Goal: Task Accomplishment & Management: Manage account settings

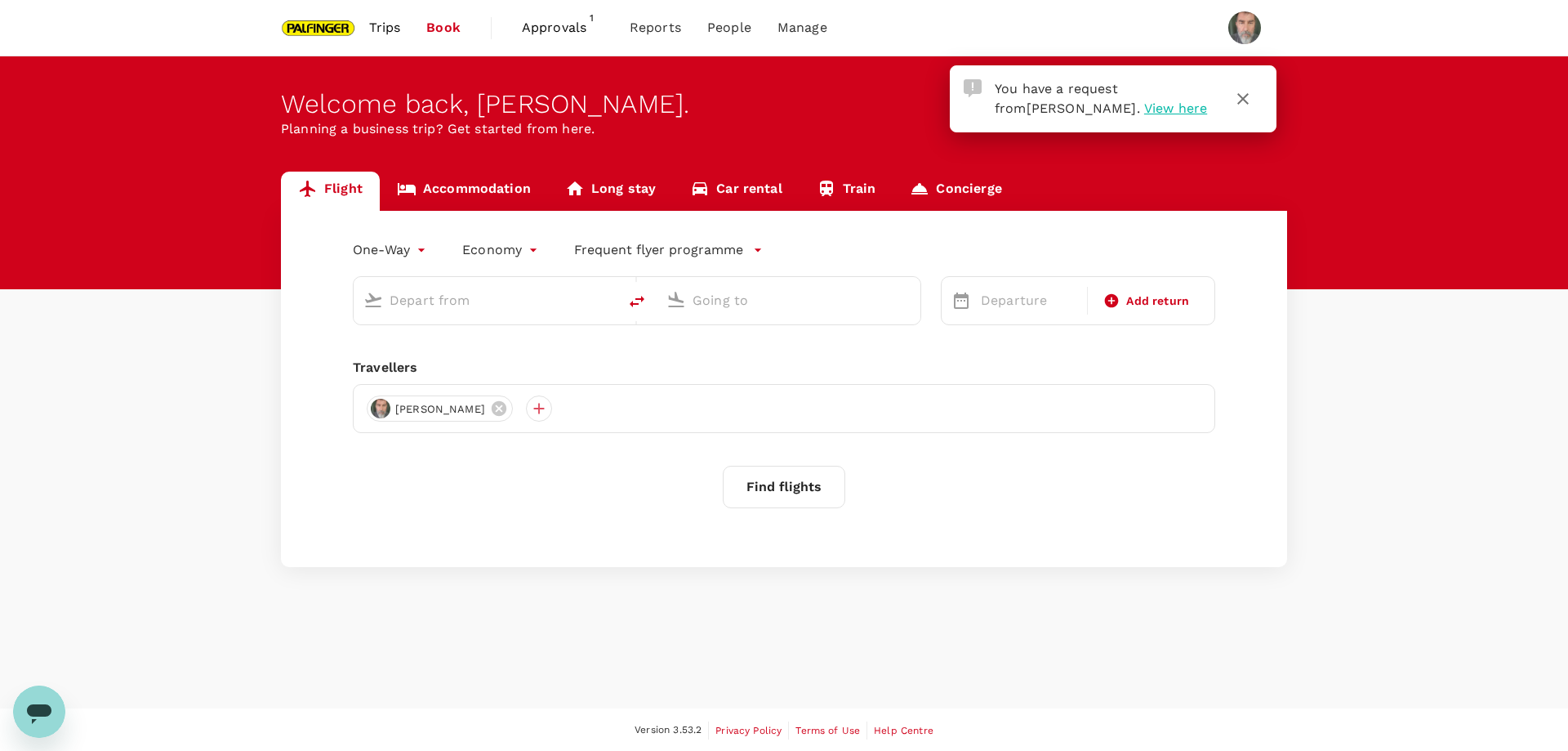
type input "roundtrip"
type input "Singapore Changi (SIN)"
type input "Soekarno-Hatta Intl (CGK)"
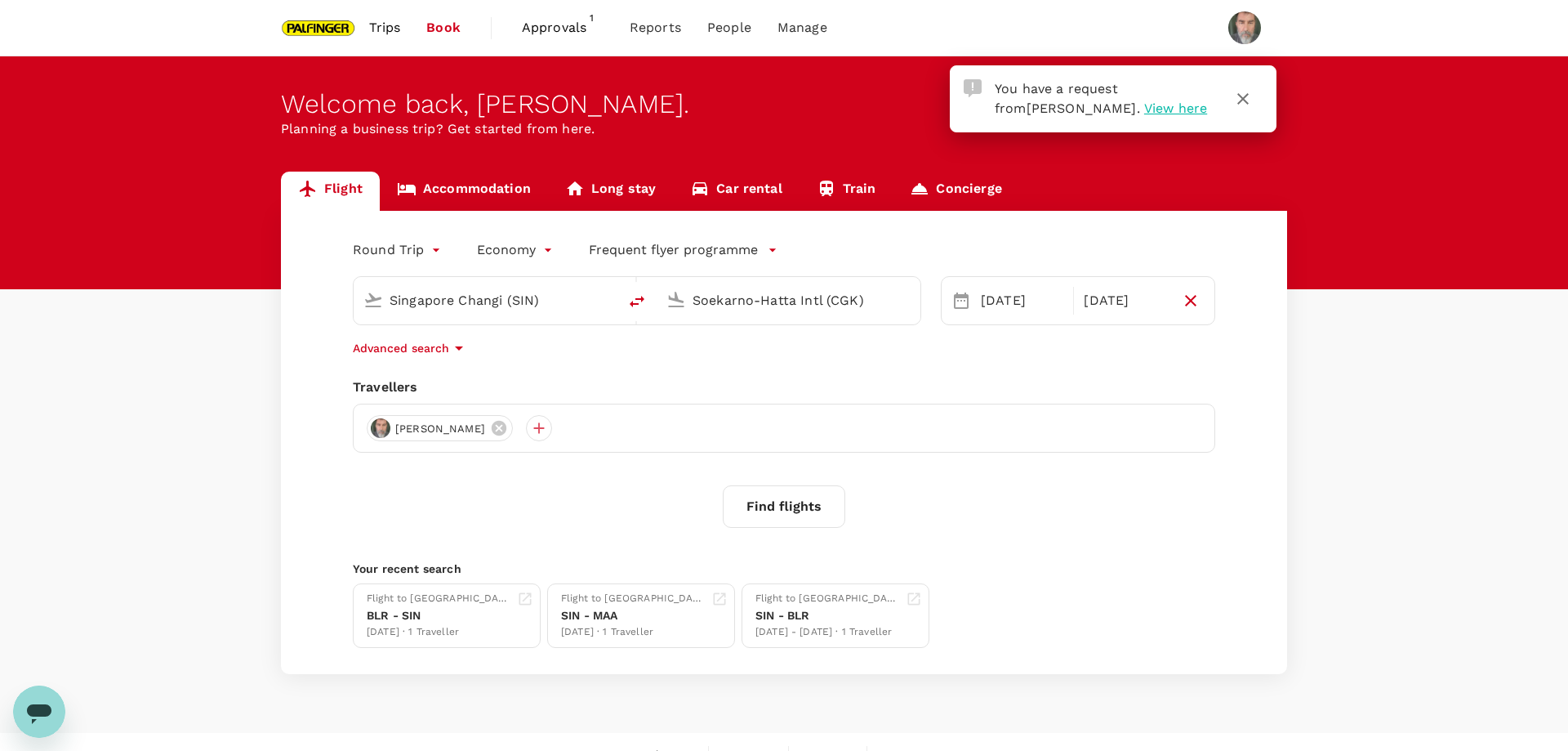
click at [1144, 105] on span "View here" at bounding box center [1176, 108] width 63 height 15
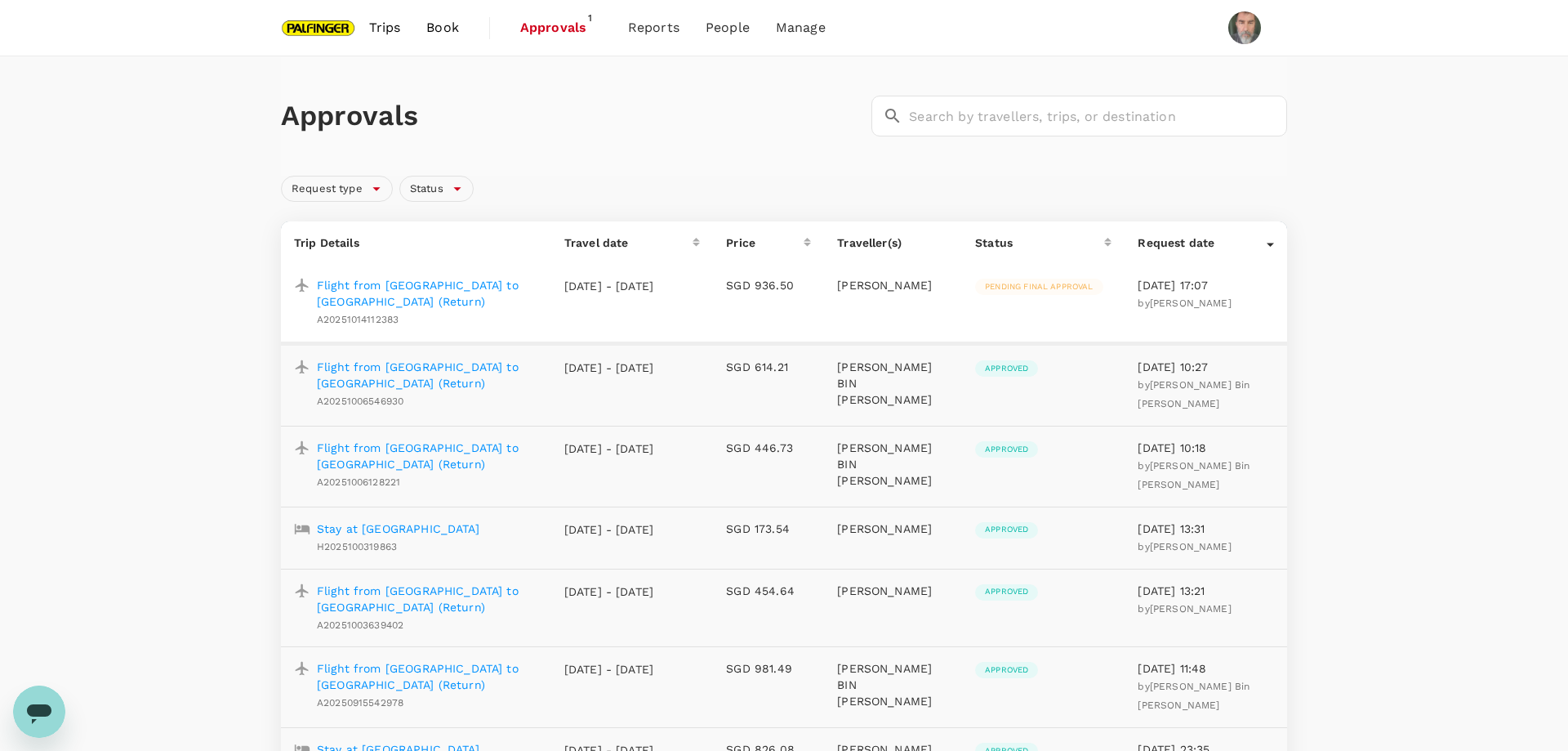
click at [426, 285] on p "Flight from [GEOGRAPHIC_DATA] to [GEOGRAPHIC_DATA] (Return)" at bounding box center [427, 294] width 221 height 32
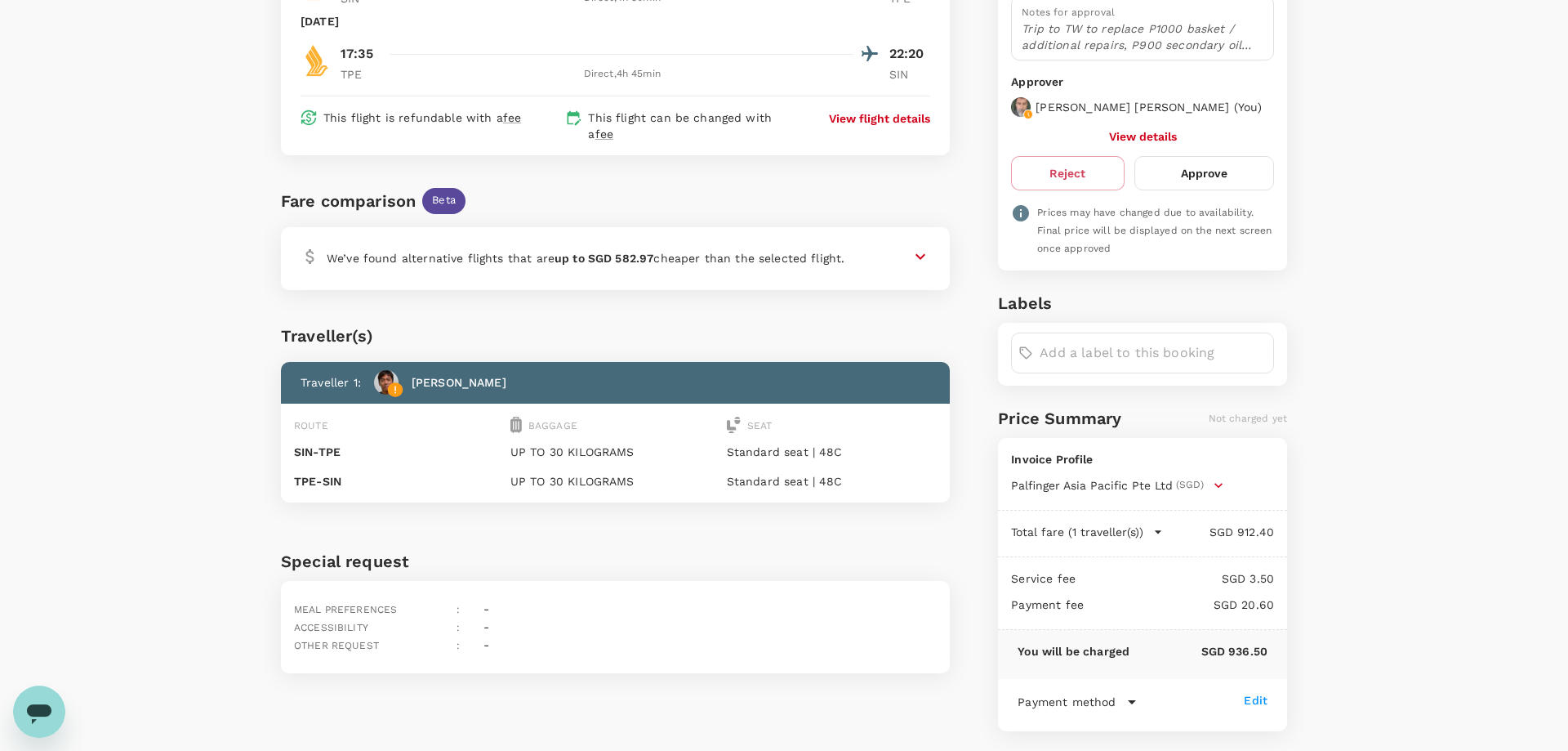
scroll to position [323, 0]
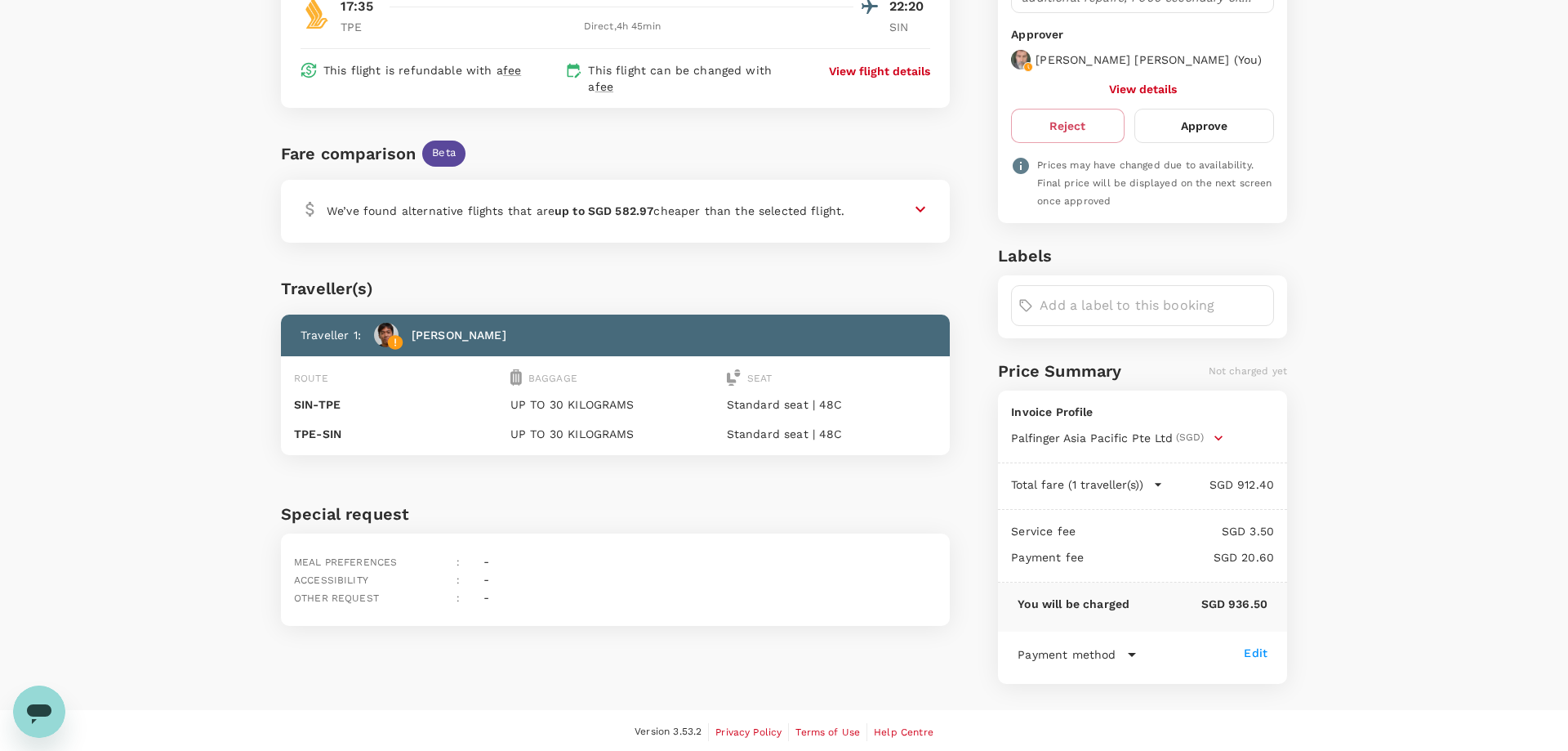
click at [967, 455] on div "Flight booking request [GEOGRAPHIC_DATA] [GEOGRAPHIC_DATA] - [GEOGRAPHIC_DATA] …" at bounding box center [781, 234] width 1013 height 900
click at [1078, 122] on button "Reject" at bounding box center [1067, 125] width 113 height 34
type textarea "s"
type textarea "as discussed on the phone"
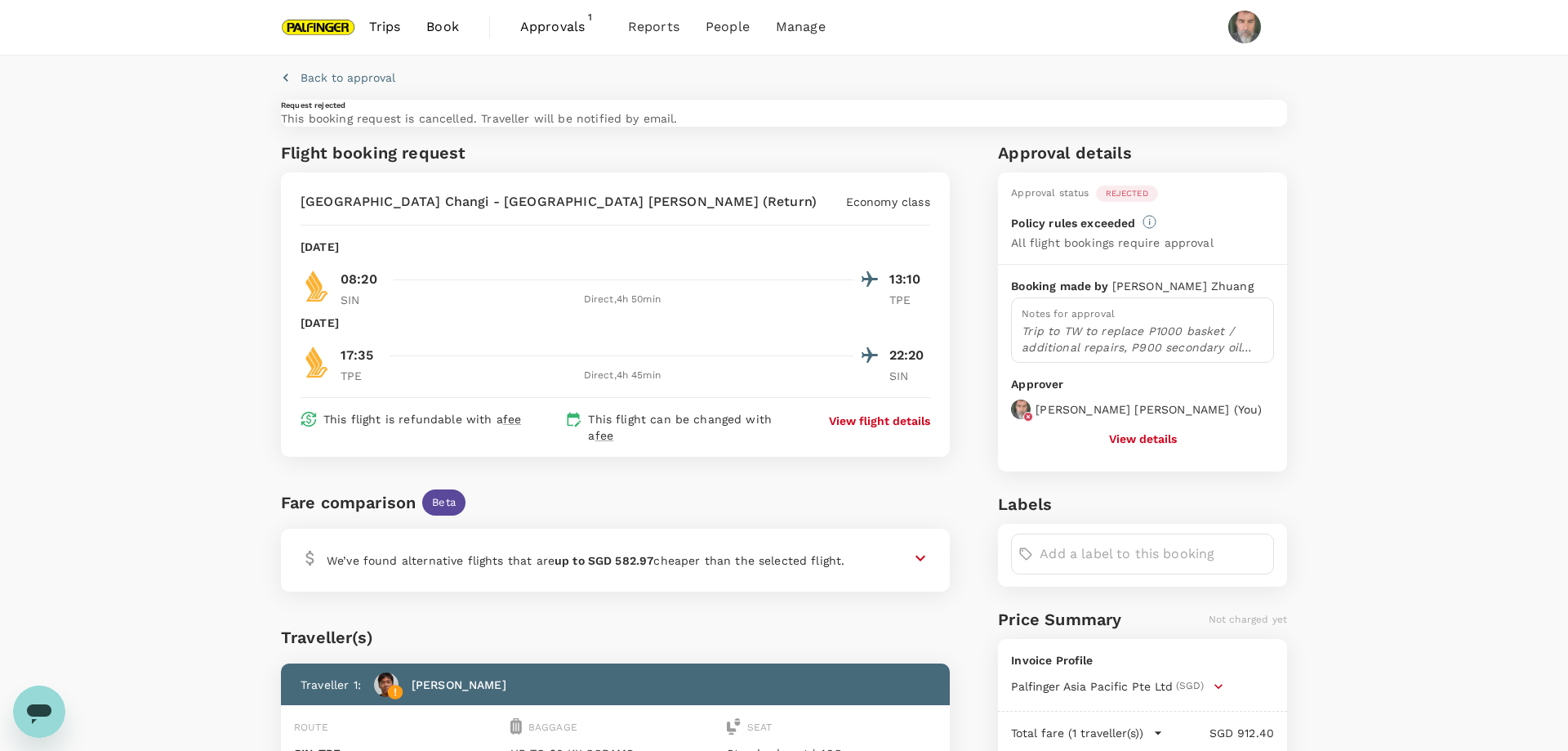
click at [558, 25] on span "Approvals" at bounding box center [561, 26] width 82 height 20
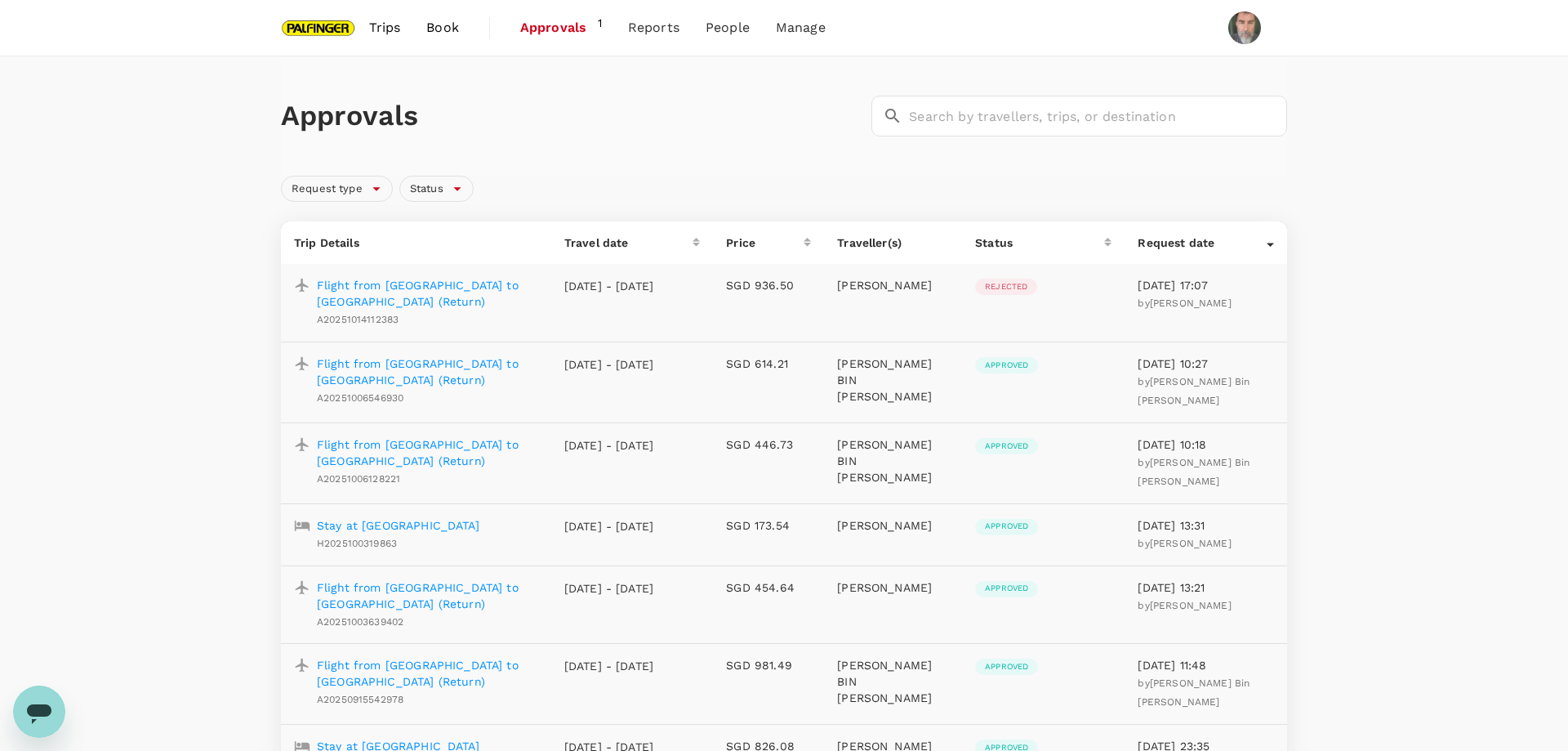
click at [377, 29] on span "Trips" at bounding box center [385, 27] width 32 height 20
